Goal: Task Accomplishment & Management: Manage account settings

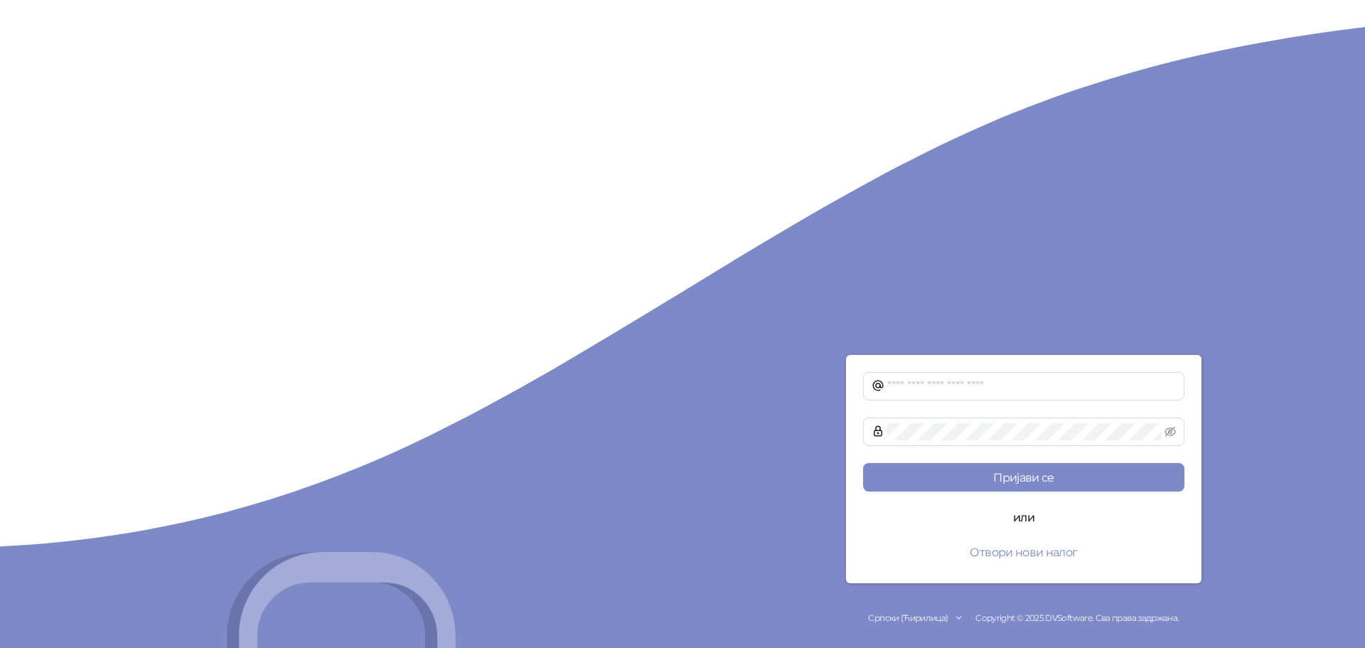
click at [1245, 53] on div "Пријави се или Отвори нови налог Српски (Ћирилица) Copyright © 2025 DVSoftware.…" at bounding box center [1023, 324] width 682 height 648
